Goal: Transaction & Acquisition: Purchase product/service

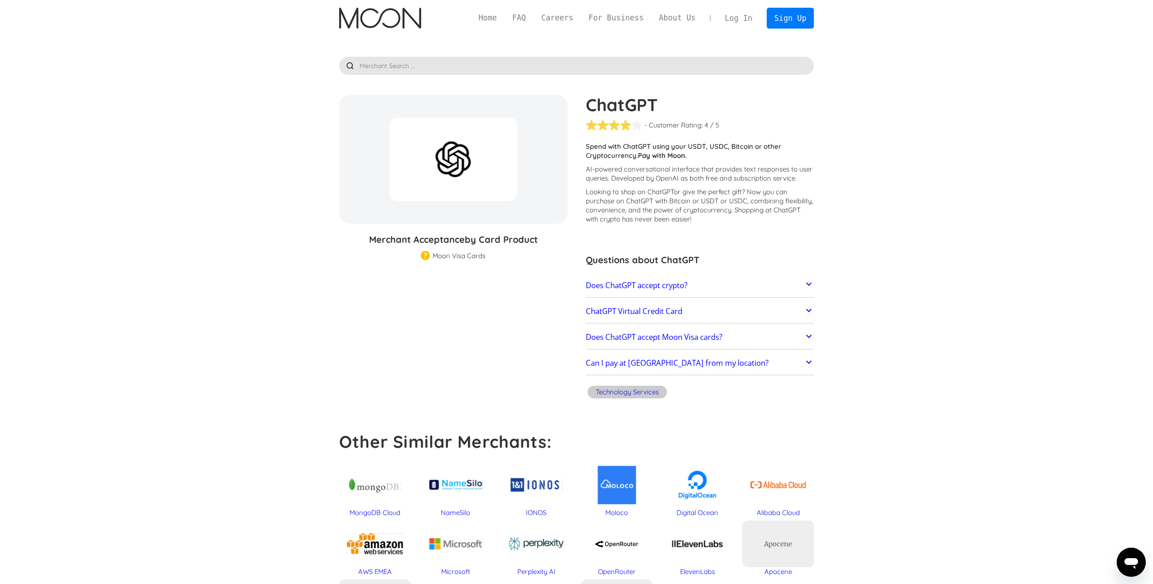
click at [703, 287] on link "Does ChatGPT accept crypto?" at bounding box center [700, 285] width 229 height 19
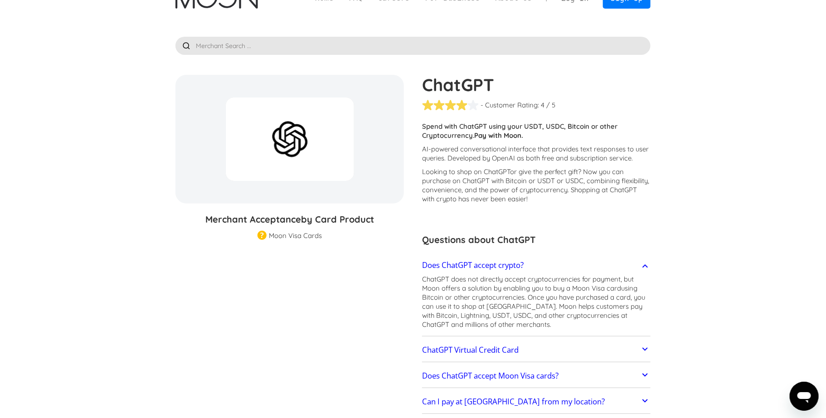
scroll to position [49, 0]
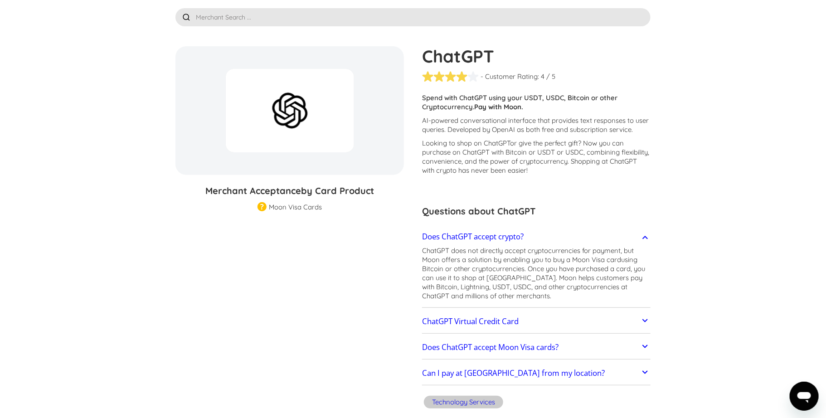
click at [493, 372] on h2 "Can I pay at [GEOGRAPHIC_DATA] from my location?" at bounding box center [513, 373] width 183 height 9
click at [500, 353] on link "Does ChatGPT accept Moon Visa cards?" at bounding box center [536, 347] width 229 height 19
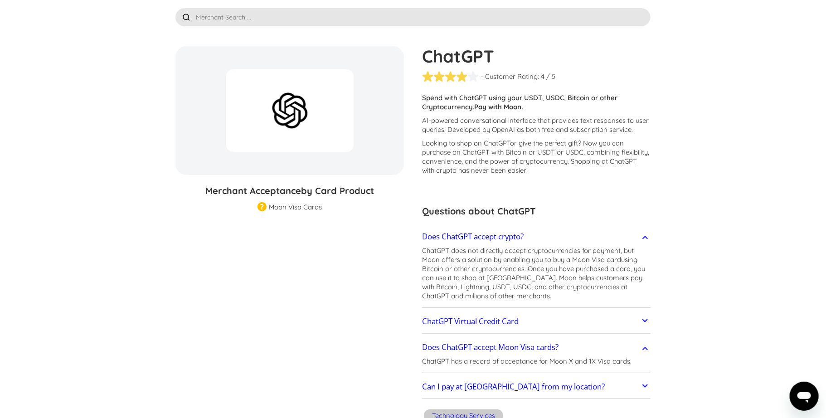
click at [518, 346] on h2 "Does ChatGPT accept Moon Visa cards?" at bounding box center [490, 347] width 137 height 9
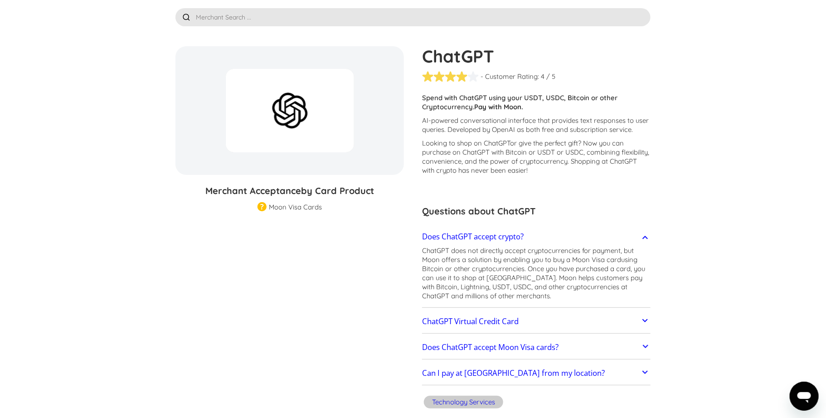
click at [518, 346] on h2 "Does ChatGPT accept Moon Visa cards?" at bounding box center [490, 347] width 137 height 9
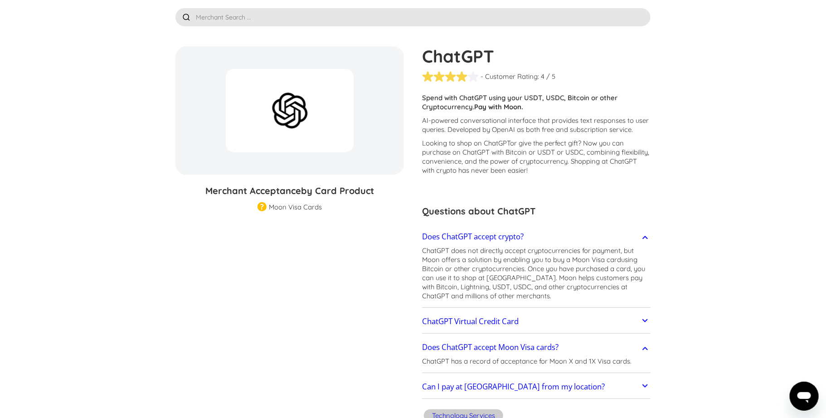
click at [518, 346] on h2 "Does ChatGPT accept Moon Visa cards?" at bounding box center [490, 347] width 137 height 9
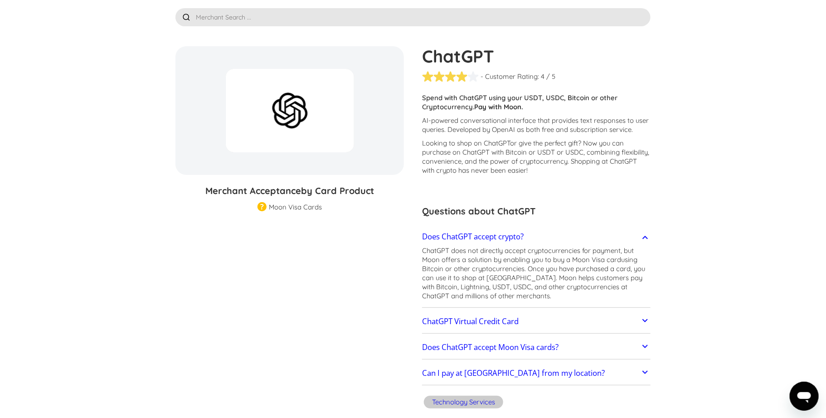
click at [486, 318] on h2 "ChatGPT Virtual Credit Card" at bounding box center [470, 321] width 97 height 9
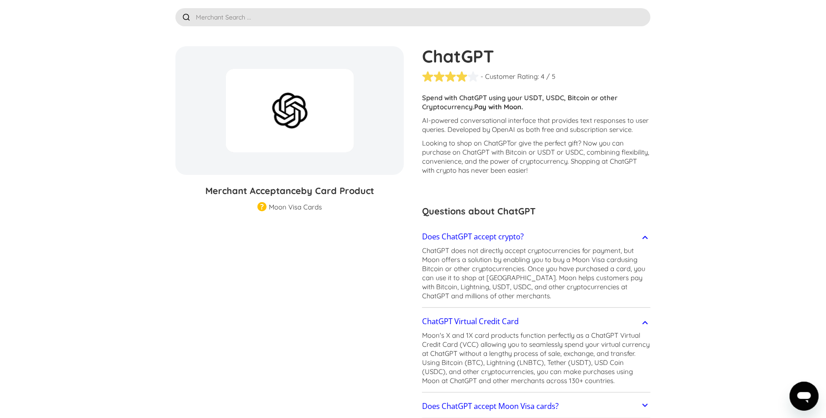
click at [485, 318] on h2 "ChatGPT Virtual Credit Card" at bounding box center [470, 321] width 97 height 9
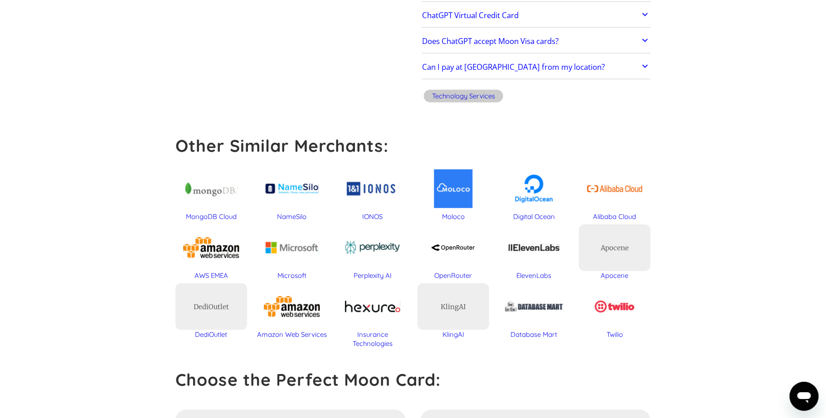
scroll to position [0, 0]
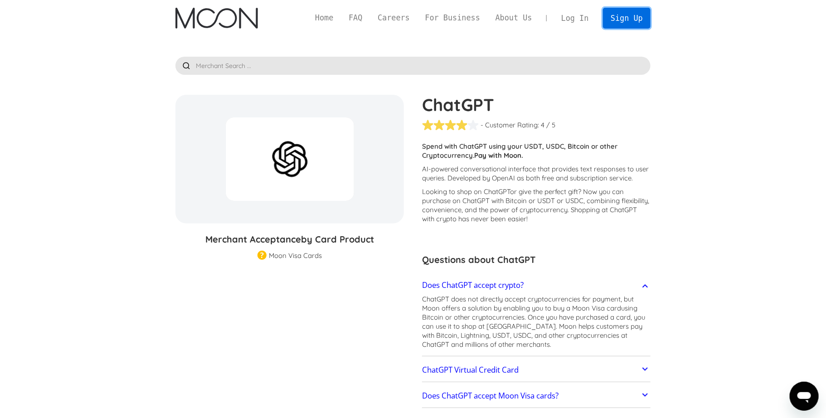
click at [629, 19] on link "Sign Up" at bounding box center [626, 18] width 47 height 20
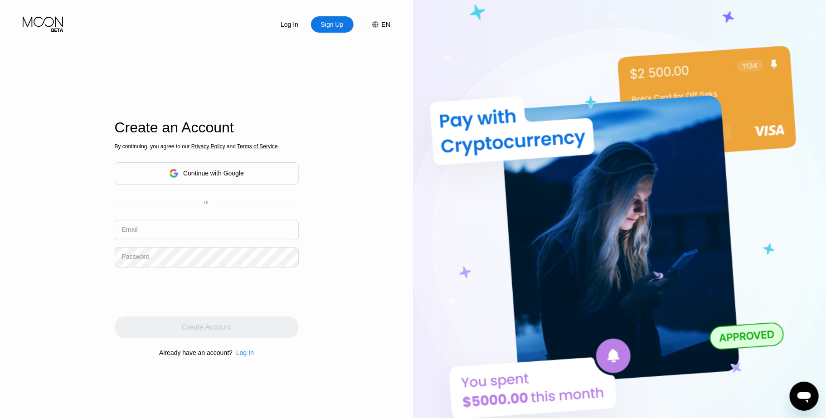
click at [221, 175] on div "Continue with Google" at bounding box center [213, 173] width 61 height 7
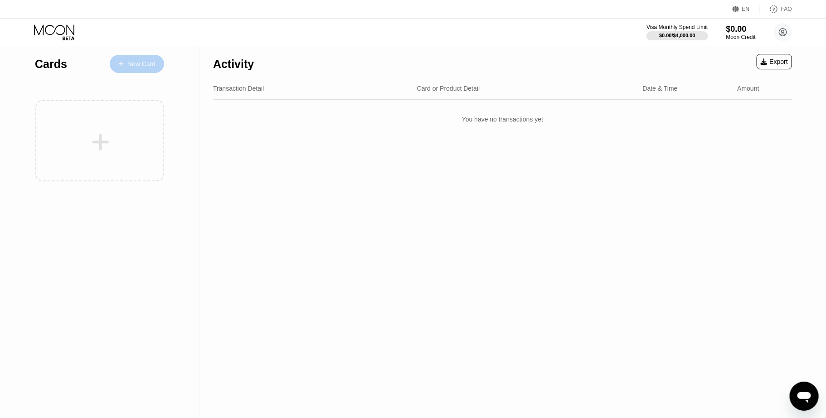
click at [146, 63] on div "New Card" at bounding box center [141, 64] width 28 height 8
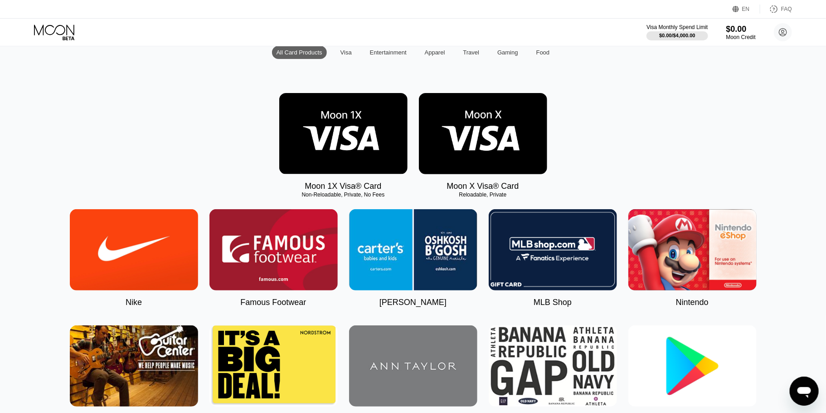
scroll to position [49, 0]
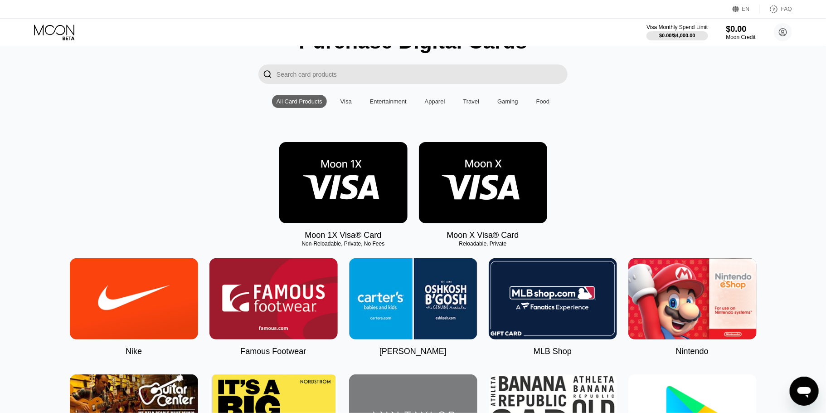
click at [362, 195] on img at bounding box center [343, 182] width 128 height 81
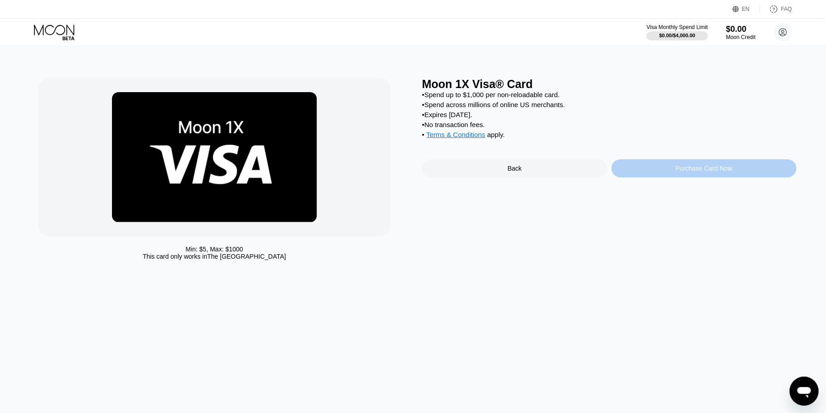
drag, startPoint x: 658, startPoint y: 176, endPoint x: 439, endPoint y: 236, distance: 227.0
click at [438, 244] on div "Moon 1X Visa® Card • Spend up to $1,000 per non-reloadable card. • Spend across…" at bounding box center [609, 171] width 375 height 187
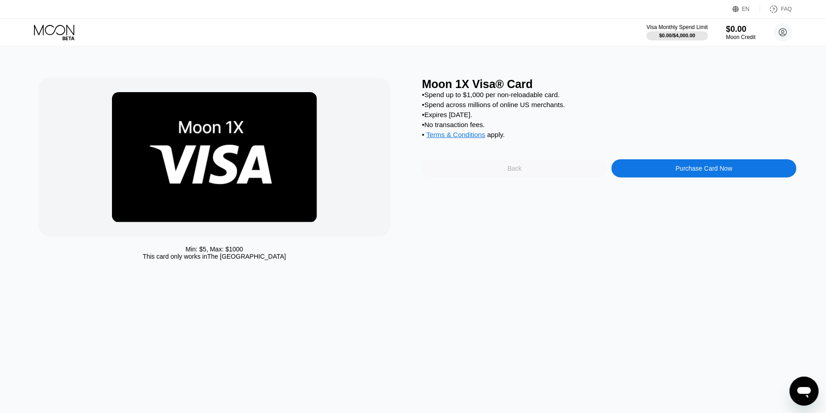
click at [490, 177] on div "Back" at bounding box center [514, 168] width 185 height 18
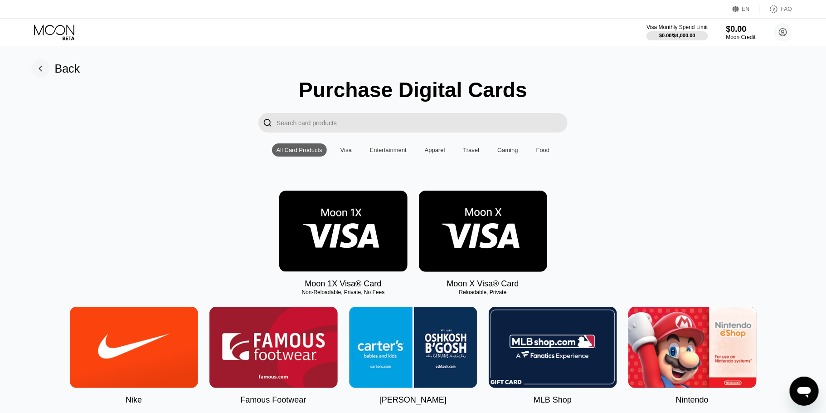
click at [478, 249] on img at bounding box center [483, 230] width 128 height 81
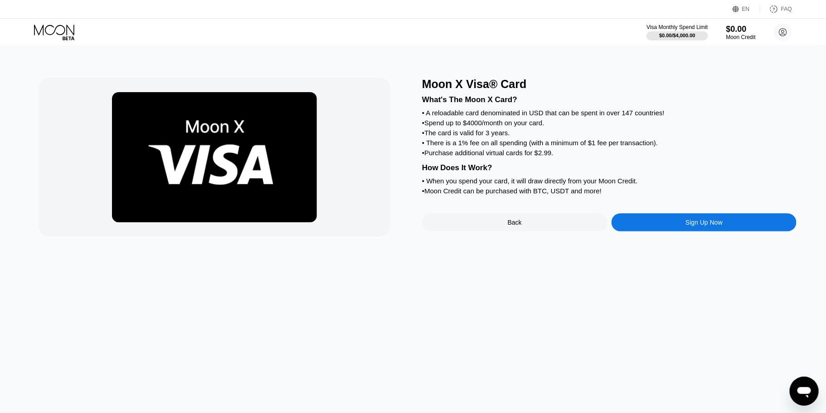
click at [649, 231] on div "Sign Up Now" at bounding box center [704, 222] width 185 height 18
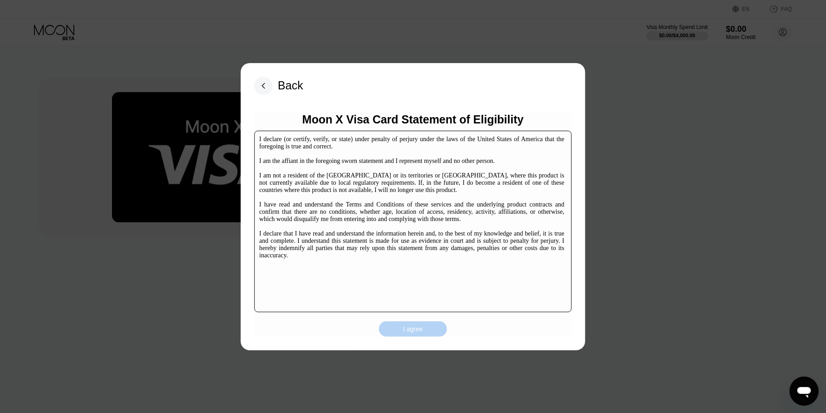
click at [401, 329] on div "I agree" at bounding box center [413, 328] width 68 height 15
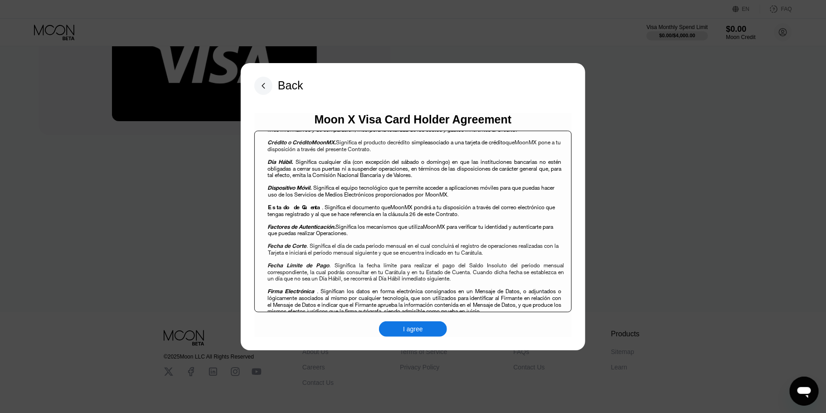
scroll to position [139, 0]
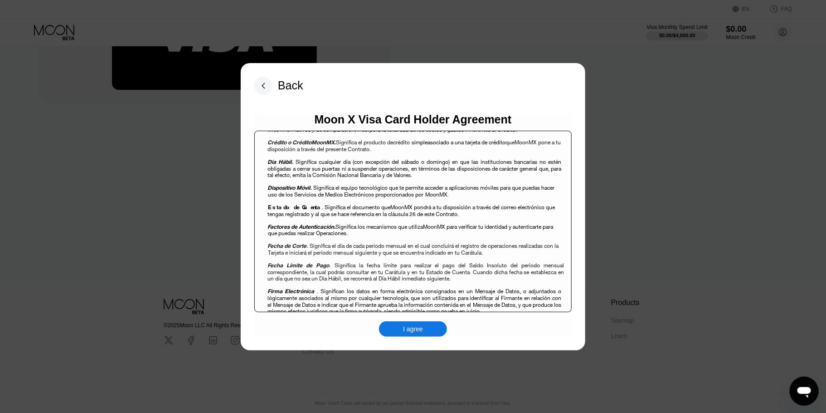
click at [399, 334] on div "I agree" at bounding box center [413, 328] width 68 height 15
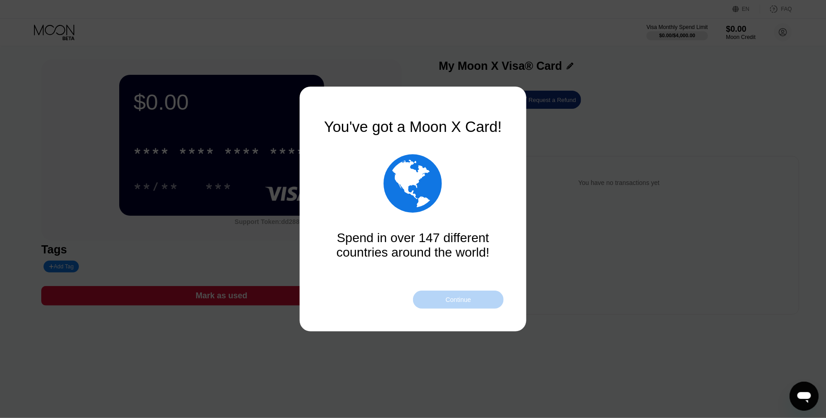
click at [451, 300] on div "Continue" at bounding box center [458, 299] width 25 height 7
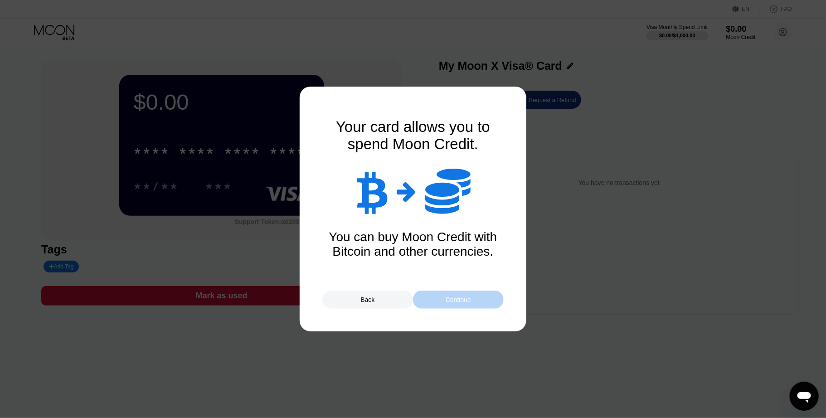
click at [454, 301] on div "Continue" at bounding box center [458, 299] width 25 height 7
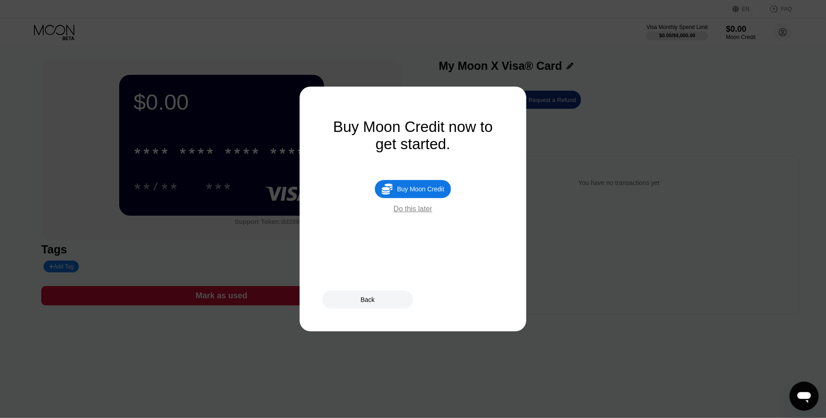
click at [429, 193] on div "Buy Moon Credit" at bounding box center [420, 188] width 47 height 7
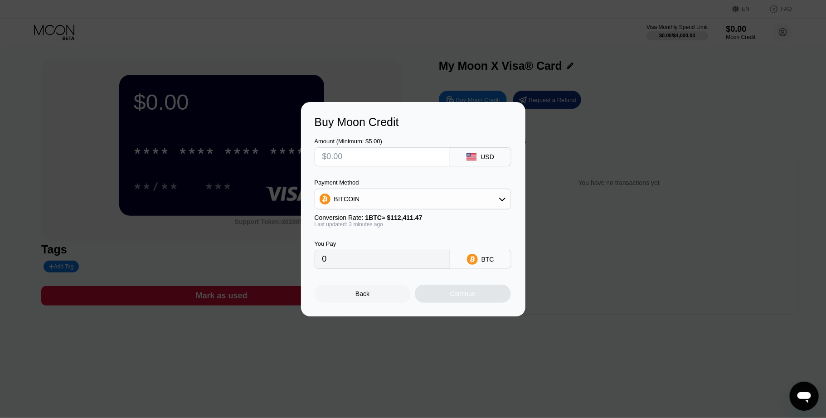
click at [460, 201] on div "BITCOIN" at bounding box center [412, 199] width 195 height 18
click at [387, 228] on div "BITCOIN" at bounding box center [418, 223] width 171 height 7
click at [366, 152] on input "text" at bounding box center [382, 157] width 120 height 18
type input "$25"
type input "0.00022240"
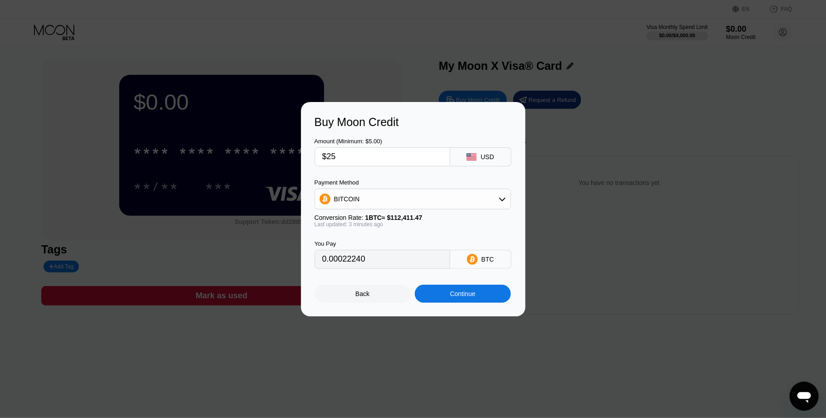
type input "$25"
type input "0.00022198"
type input "0.00022129"
click at [380, 293] on div "Back" at bounding box center [363, 294] width 96 height 18
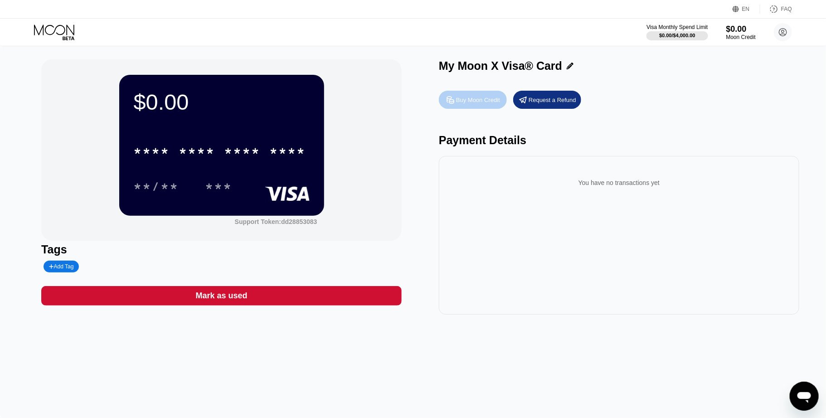
click at [487, 102] on div "Buy Moon Credit" at bounding box center [478, 100] width 44 height 8
type input "0.00022129"
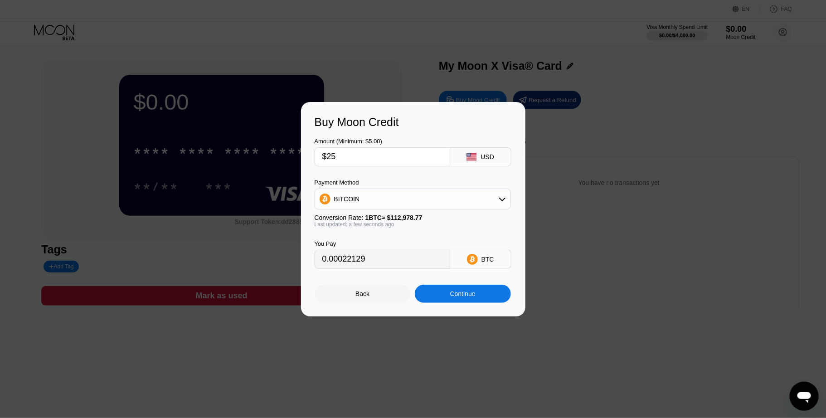
click at [400, 262] on input "0.00022129" at bounding box center [382, 259] width 120 height 18
click at [451, 297] on div "Continue" at bounding box center [462, 293] width 25 height 7
click at [454, 297] on div "Continue" at bounding box center [462, 293] width 25 height 7
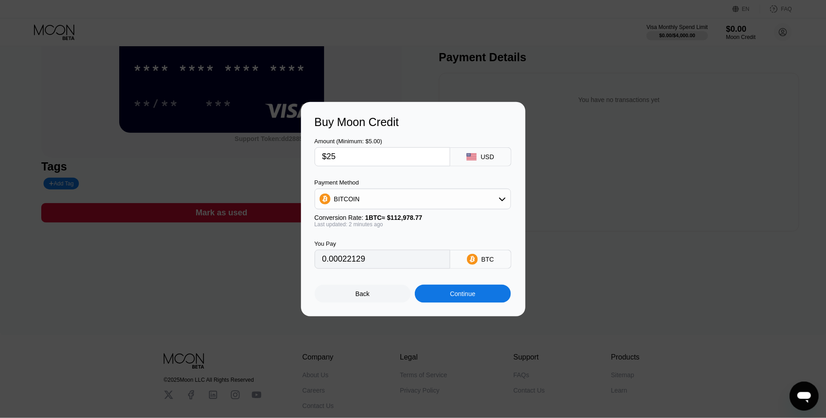
scroll to position [98, 0]
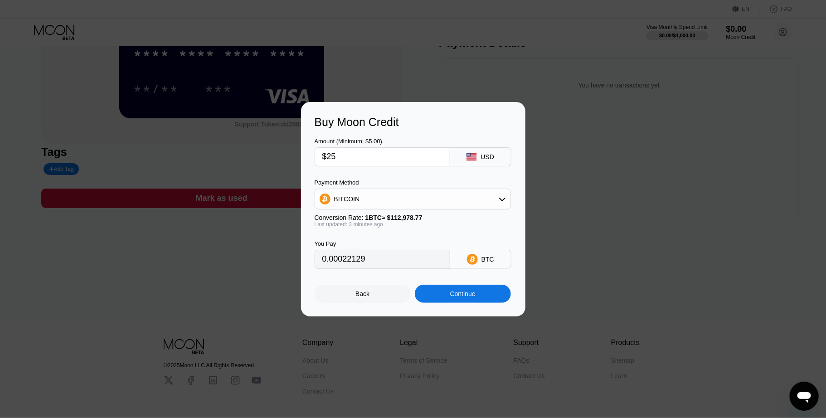
click at [399, 197] on div "BITCOIN" at bounding box center [412, 199] width 195 height 18
click at [391, 227] on div "BITCOIN" at bounding box center [418, 223] width 171 height 7
click at [452, 303] on div "Continue" at bounding box center [463, 294] width 96 height 18
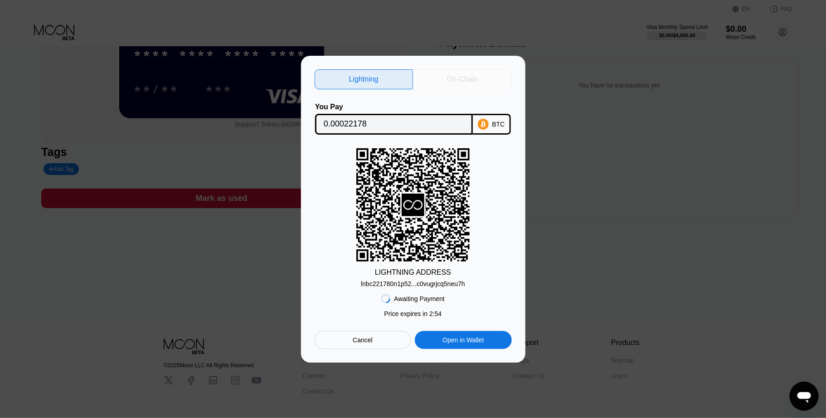
click at [461, 79] on div "On-Chain" at bounding box center [462, 79] width 31 height 9
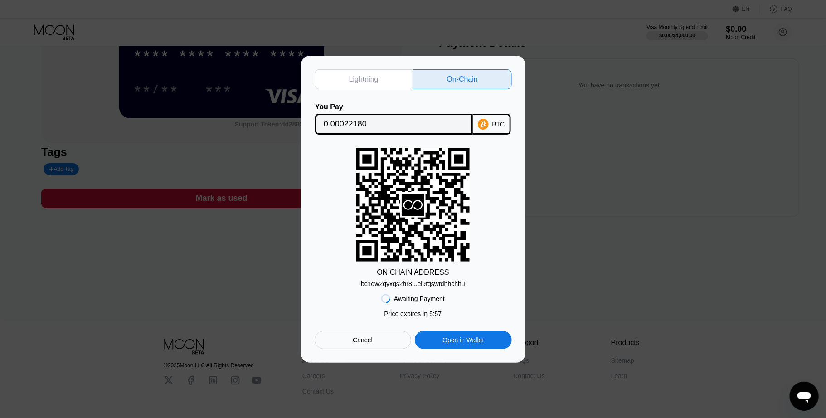
click at [388, 283] on div "bc1qw2gyxqs2hr8...el9tqswtdhhchhu" at bounding box center [413, 283] width 104 height 7
click at [332, 119] on input "0.00022180" at bounding box center [394, 124] width 141 height 18
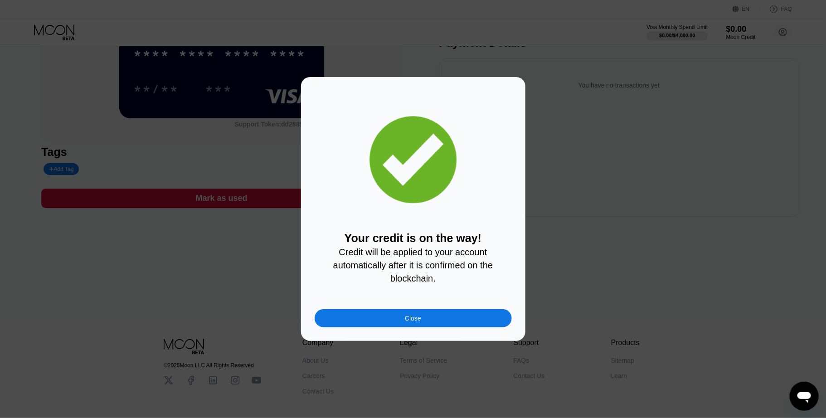
scroll to position [98, 0]
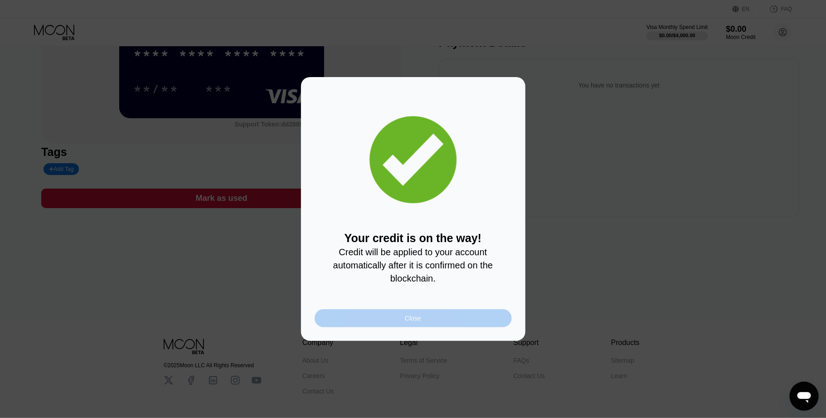
click at [407, 322] on div "Close" at bounding box center [413, 318] width 16 height 7
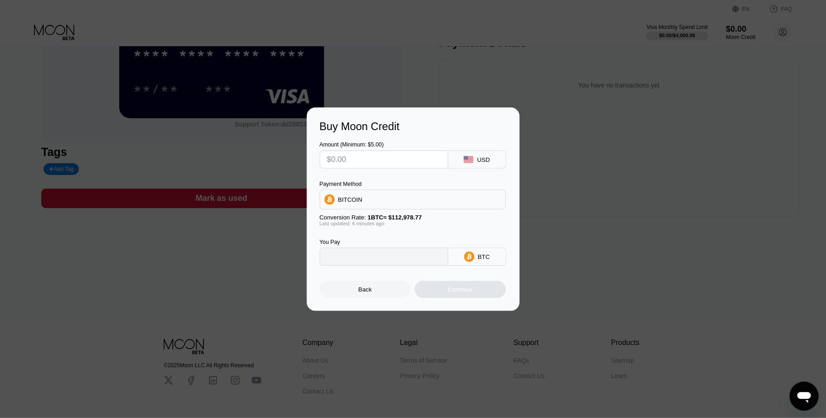
type input "0"
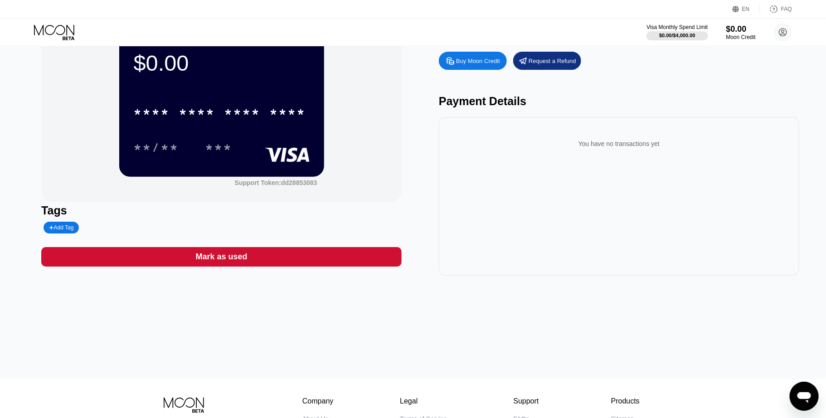
scroll to position [0, 0]
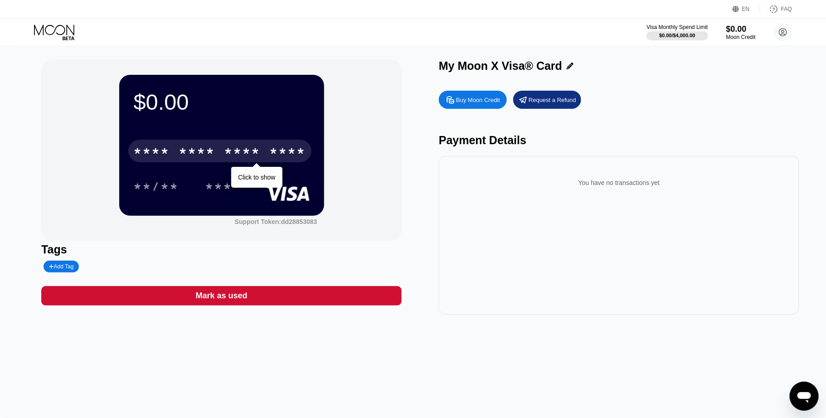
click at [227, 150] on div "* * * *" at bounding box center [242, 152] width 36 height 15
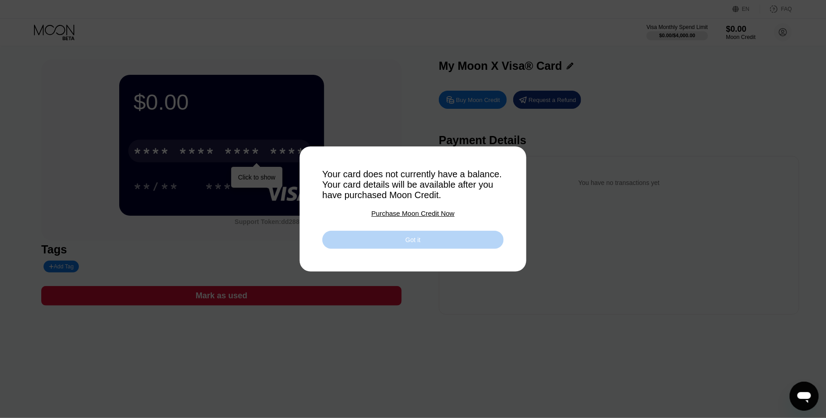
click at [420, 249] on div "Got it" at bounding box center [412, 240] width 181 height 18
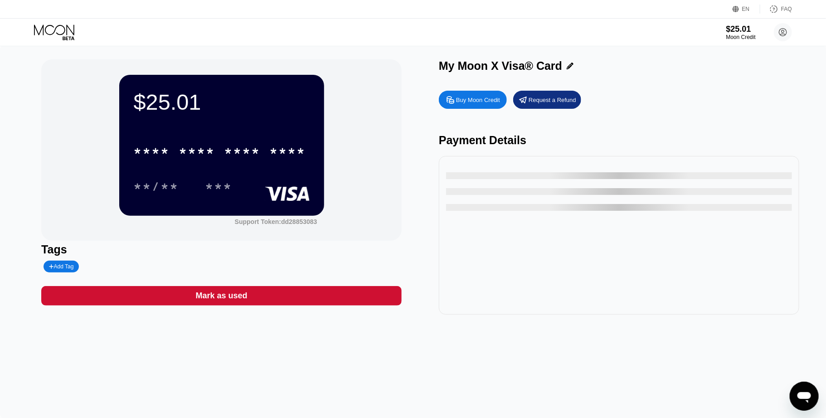
type input "0"
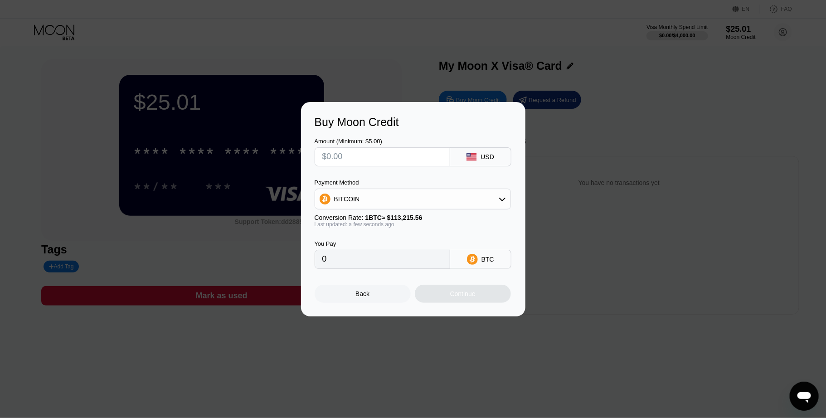
click at [572, 143] on div "Buy Moon Credit Amount (Minimum: $5.00) USD Payment Method BITCOIN Conversion R…" at bounding box center [413, 209] width 826 height 215
click at [378, 299] on div "Back" at bounding box center [363, 294] width 96 height 18
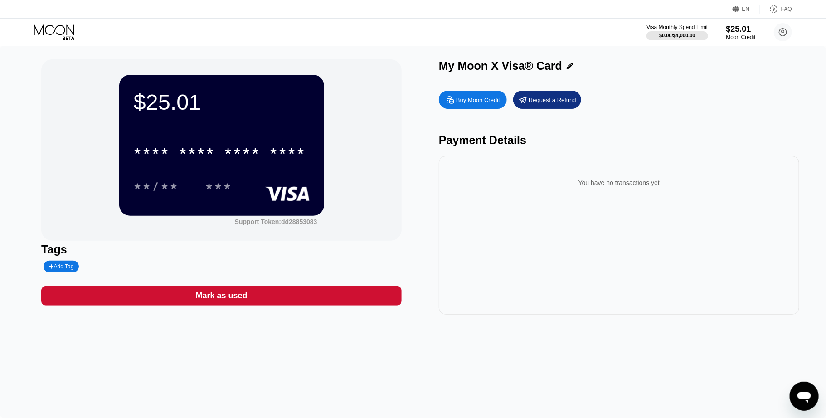
click at [189, 137] on div "* * * * * * * * * * * * ****" at bounding box center [222, 148] width 176 height 31
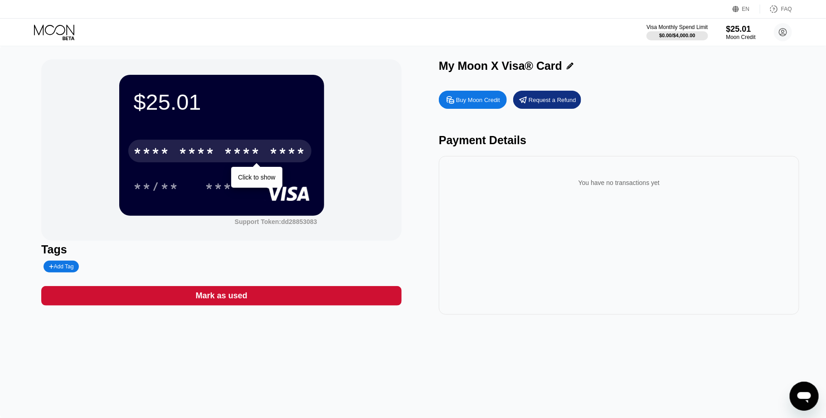
click at [188, 158] on div "* * * *" at bounding box center [197, 152] width 36 height 15
click at [205, 152] on div "* * * *" at bounding box center [197, 152] width 36 height 15
click at [205, 152] on div "6500" at bounding box center [197, 152] width 36 height 15
click at [205, 152] on div "* * * *" at bounding box center [197, 152] width 36 height 15
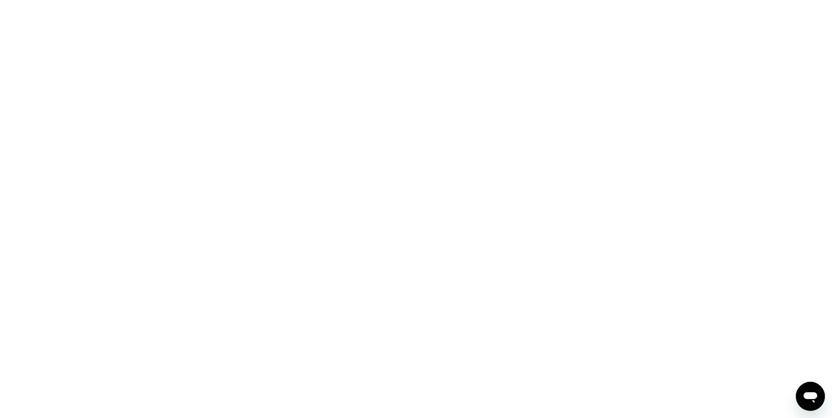
click at [186, 190] on div at bounding box center [416, 209] width 832 height 418
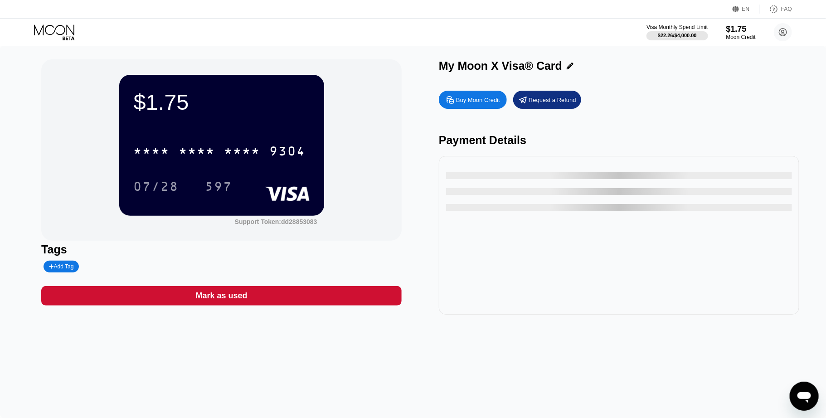
type input "0"
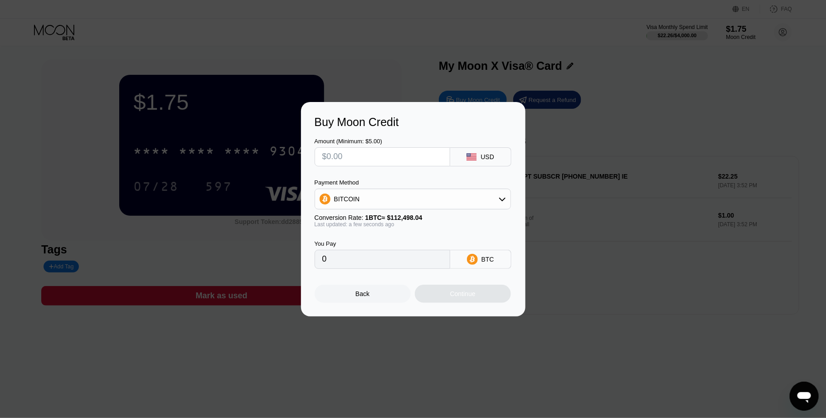
click at [561, 130] on div "Buy Moon Credit Amount (Minimum: $5.00) USD Payment Method BITCOIN Conversion R…" at bounding box center [413, 209] width 826 height 215
click at [645, 206] on div "Buy Moon Credit Amount (Minimum: $5.00) USD Payment Method BITCOIN Conversion R…" at bounding box center [413, 209] width 826 height 215
click at [349, 297] on div "Back" at bounding box center [363, 294] width 96 height 18
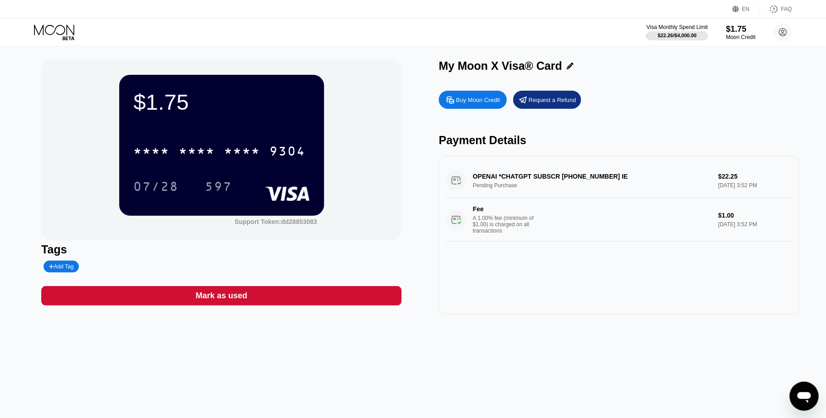
click at [643, 186] on div "OPENAI *CHATGPT SUBSCR [PHONE_NUMBER] IE Pending Purchase $22.25 [DATE] 3:52 PM…" at bounding box center [619, 202] width 346 height 78
click at [527, 179] on div "OPENAI *CHATGPT SUBSCR [PHONE_NUMBER] IE Pending Purchase $22.25 [DATE] 3:52 PM…" at bounding box center [619, 202] width 346 height 78
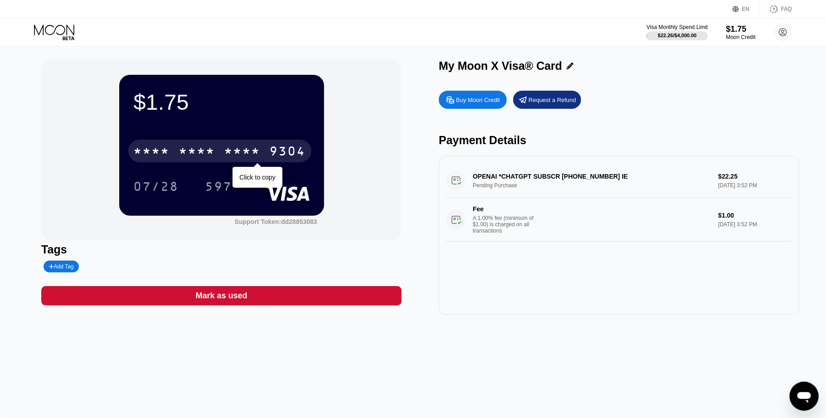
click at [243, 154] on div "* * * *" at bounding box center [242, 152] width 36 height 15
